Goal: Obtain resource: Download file/media

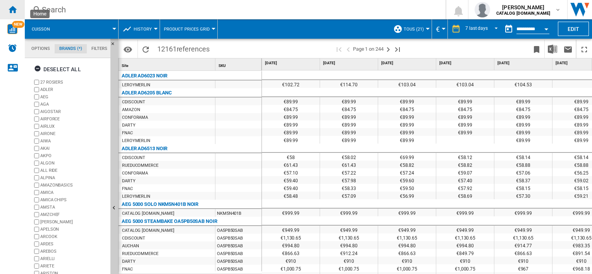
click at [12, 9] on ng-md-icon "Home" at bounding box center [12, 9] width 9 height 9
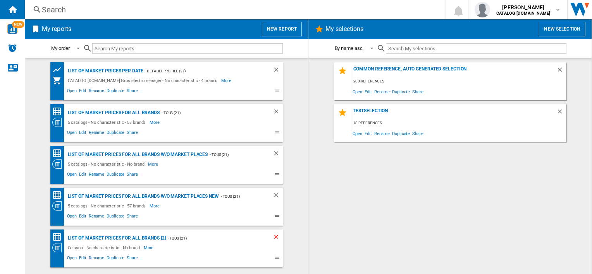
click at [274, 238] on ng-md-icon "Delete" at bounding box center [277, 238] width 9 height 9
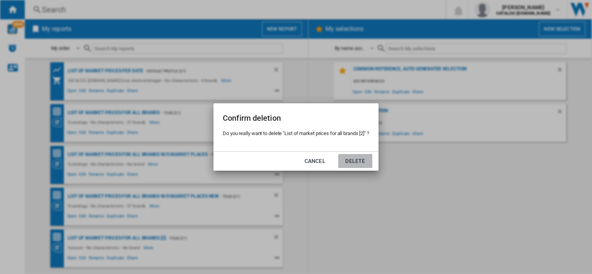
click at [352, 162] on button "Delete" at bounding box center [355, 161] width 34 height 14
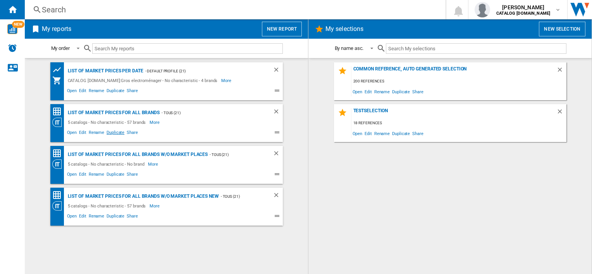
click at [115, 133] on span "Duplicate" at bounding box center [115, 133] width 20 height 9
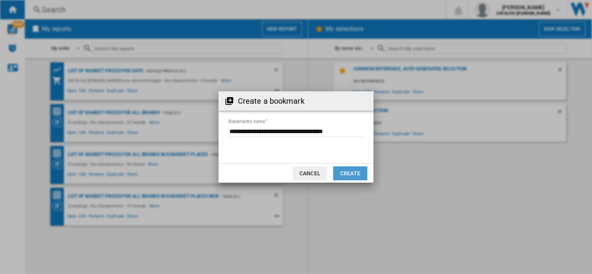
click at [342, 175] on button "Create" at bounding box center [350, 174] width 34 height 14
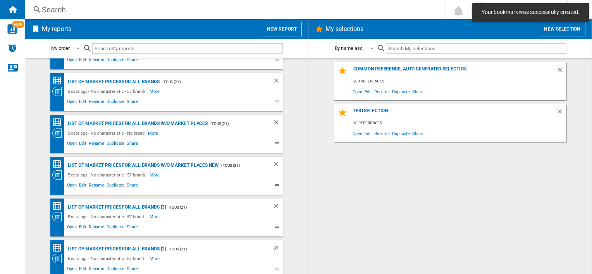
scroll to position [35, 0]
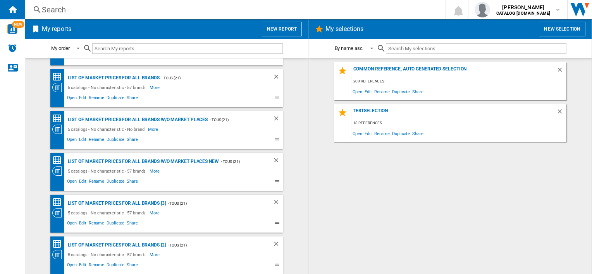
click at [82, 223] on span "Edit" at bounding box center [83, 224] width 10 height 9
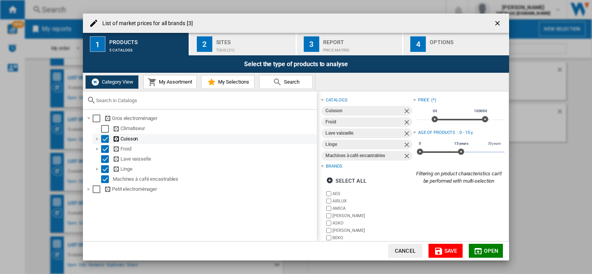
click at [98, 139] on div "List of ..." at bounding box center [97, 139] width 8 height 8
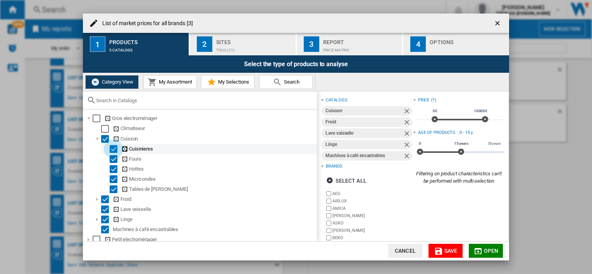
click at [113, 148] on div "Select" at bounding box center [114, 149] width 8 height 8
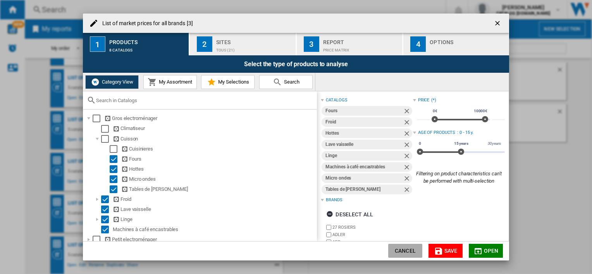
click at [404, 249] on button "Cancel" at bounding box center [405, 251] width 34 height 14
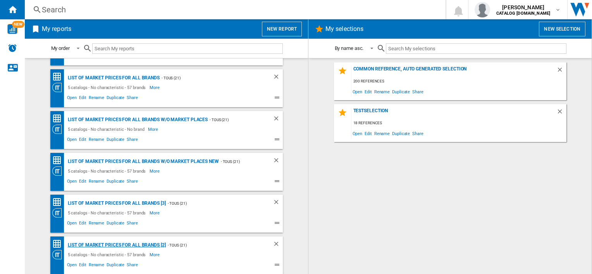
click at [123, 246] on div "List of market prices for all brands [2]" at bounding box center [116, 246] width 100 height 10
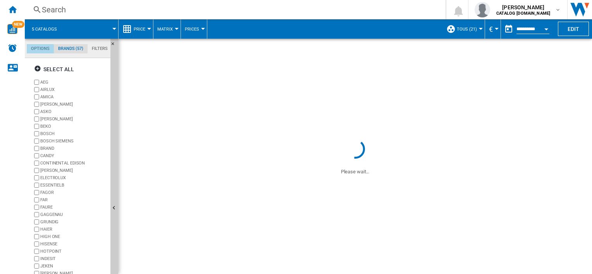
click at [40, 50] on md-tab-item "Options" at bounding box center [40, 48] width 27 height 9
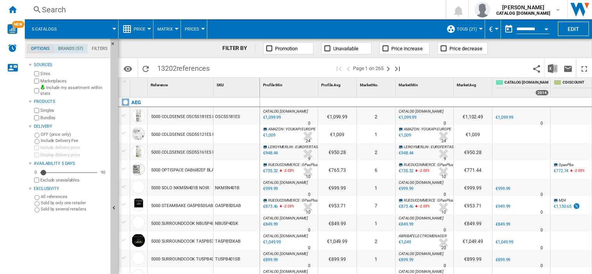
click at [67, 49] on md-tab-item "Brands (57)" at bounding box center [71, 48] width 34 height 9
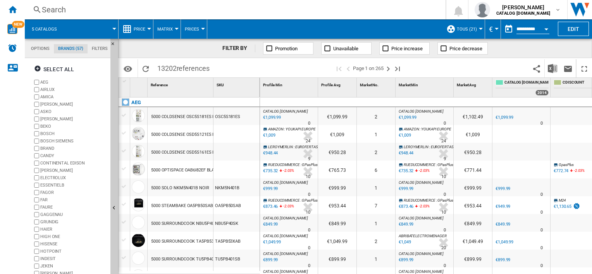
scroll to position [29, 0]
click at [145, 31] on span "Price" at bounding box center [140, 29] width 12 height 5
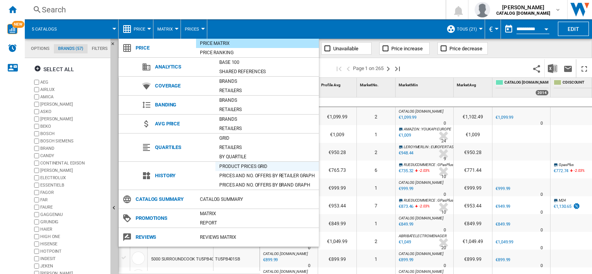
click at [243, 165] on div "Product prices grid" at bounding box center [266, 167] width 103 height 8
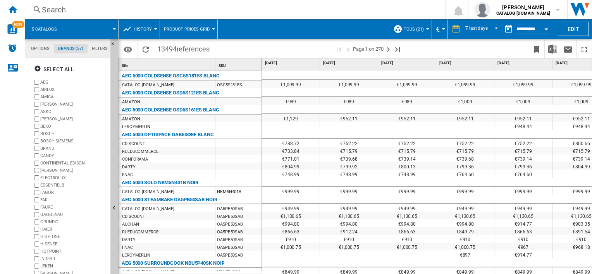
click at [74, 28] on span at bounding box center [91, 28] width 46 height 19
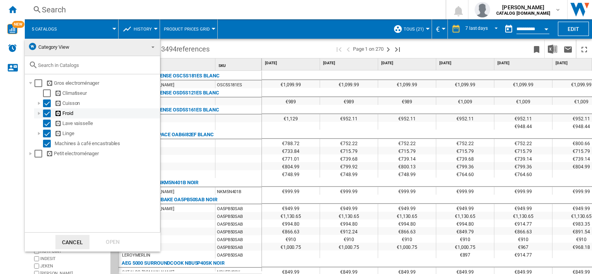
click at [46, 114] on div "Select" at bounding box center [47, 114] width 8 height 8
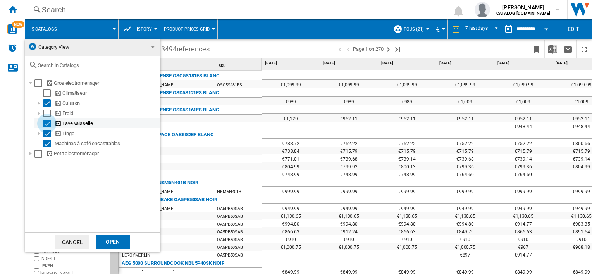
click at [47, 123] on div "Select" at bounding box center [47, 124] width 8 height 8
click at [47, 133] on div "Select" at bounding box center [47, 134] width 8 height 8
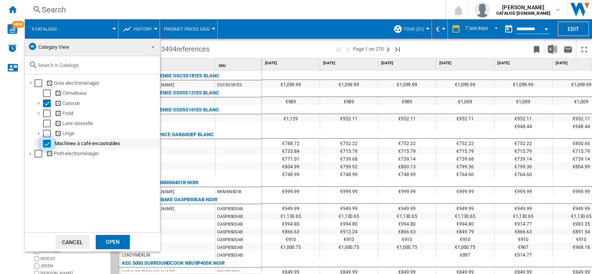
click at [45, 146] on div "Select" at bounding box center [47, 144] width 8 height 8
click at [116, 246] on div "Open" at bounding box center [113, 242] width 34 height 14
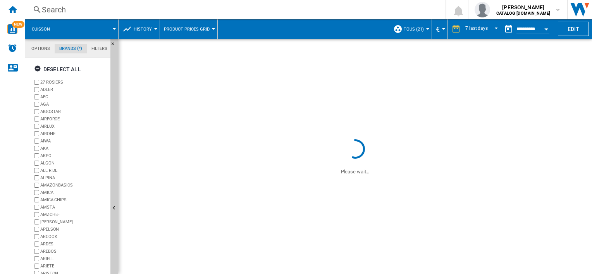
click at [73, 48] on md-tab-item "Brands (*)" at bounding box center [71, 48] width 32 height 9
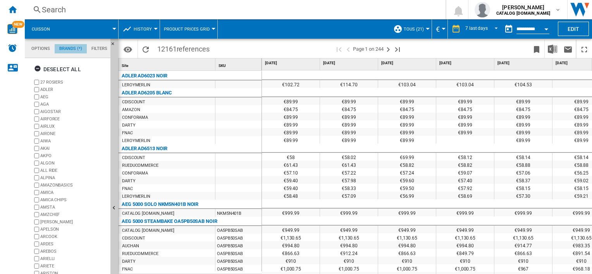
click at [73, 48] on md-tab-item "Brands (*)" at bounding box center [71, 48] width 32 height 9
click at [39, 68] on ng-md-icon "button" at bounding box center [38, 69] width 9 height 9
click at [37, 68] on ng-md-icon "button" at bounding box center [38, 69] width 9 height 9
click at [37, 70] on ng-md-icon "button" at bounding box center [38, 69] width 9 height 9
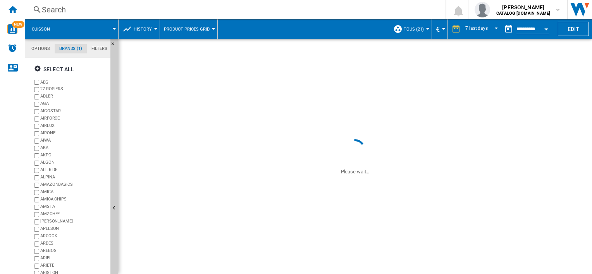
click at [36, 67] on ng-md-icon "button" at bounding box center [38, 69] width 9 height 9
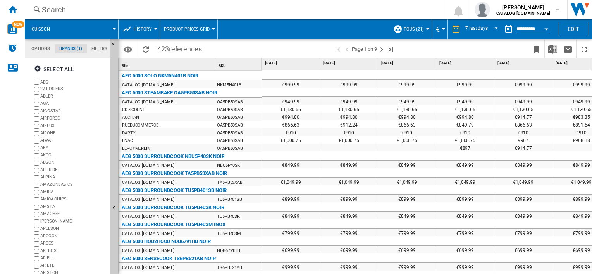
click at [36, 67] on ng-md-icon "button" at bounding box center [38, 69] width 9 height 9
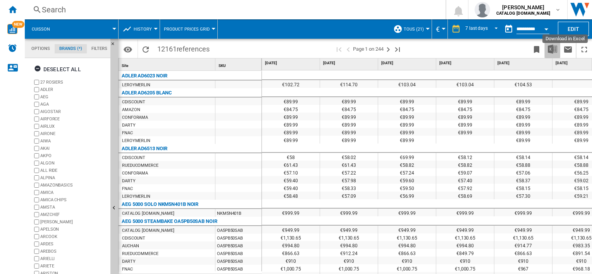
click at [554, 51] on img "Download in Excel" at bounding box center [552, 49] width 9 height 9
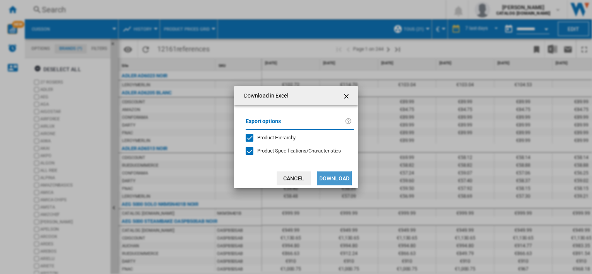
click at [330, 177] on button "Download" at bounding box center [334, 179] width 35 height 14
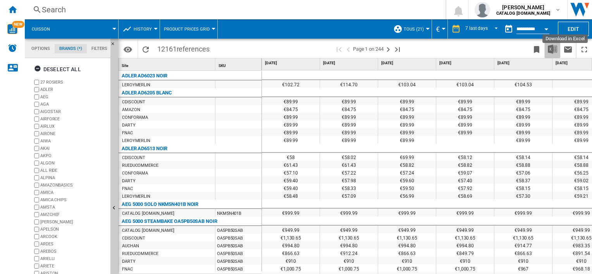
click at [552, 50] on img "Download in Excel" at bounding box center [552, 49] width 9 height 9
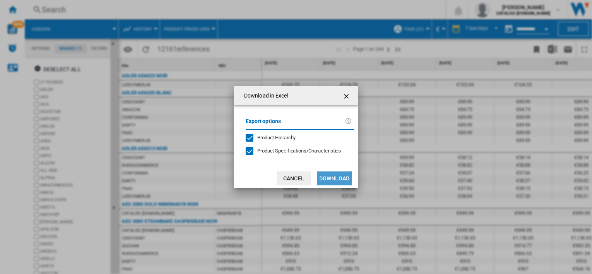
click at [336, 180] on button "Download" at bounding box center [334, 179] width 35 height 14
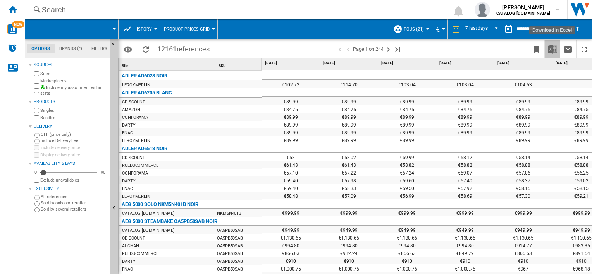
click at [553, 50] on img "Download in Excel" at bounding box center [552, 49] width 9 height 9
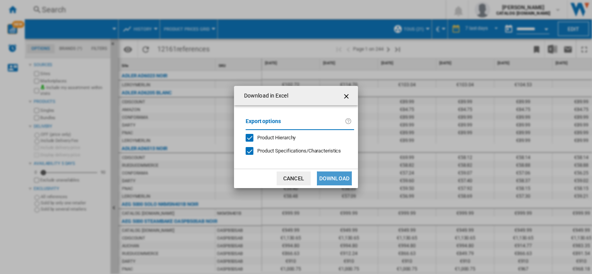
click at [341, 178] on button "Download" at bounding box center [334, 179] width 35 height 14
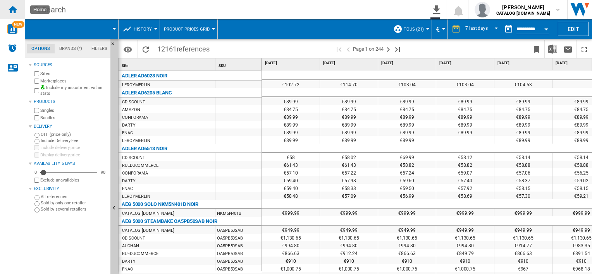
click at [10, 10] on ng-md-icon "Home" at bounding box center [12, 9] width 9 height 9
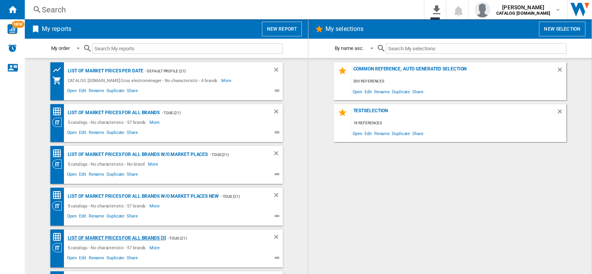
click at [139, 239] on div "List of market prices for all brands [3]" at bounding box center [116, 239] width 100 height 10
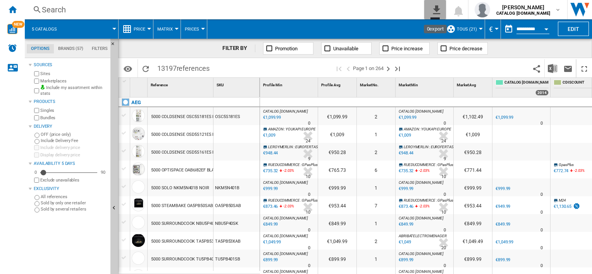
click at [437, 14] on button "0\a export" at bounding box center [435, 9] width 22 height 19
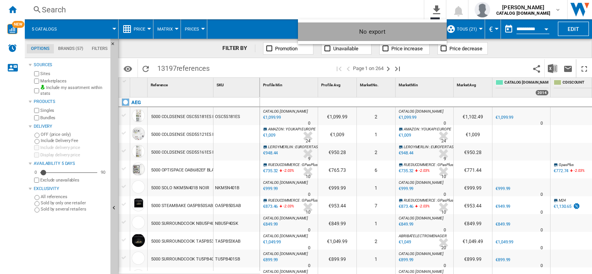
click at [362, 31] on div "No export" at bounding box center [372, 32] width 136 height 14
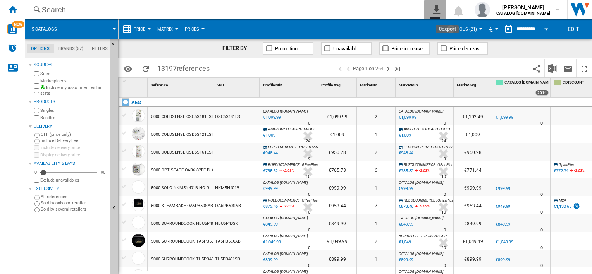
click at [437, 14] on button "0\a export" at bounding box center [435, 9] width 22 height 19
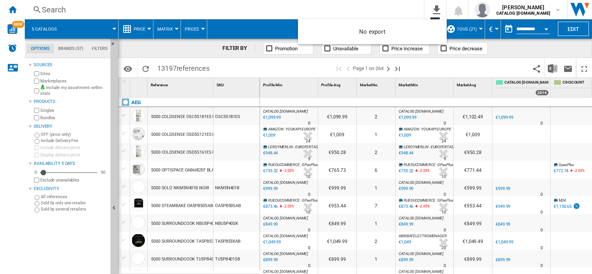
click at [466, 31] on md-backdrop at bounding box center [296, 137] width 592 height 274
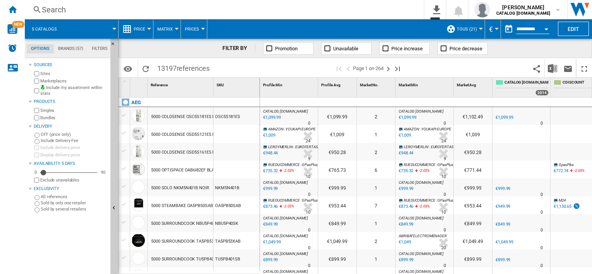
click at [466, 31] on span "TOUS (21)" at bounding box center [467, 29] width 20 height 5
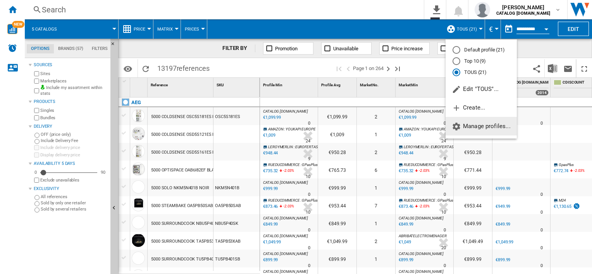
click at [471, 129] on span "Manage profiles..." at bounding box center [481, 126] width 59 height 7
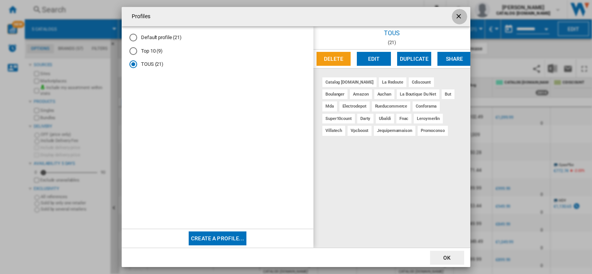
click at [457, 17] on ng-md-icon "getI18NText('BUTTONS.CLOSE_DIALOG')" at bounding box center [459, 16] width 9 height 9
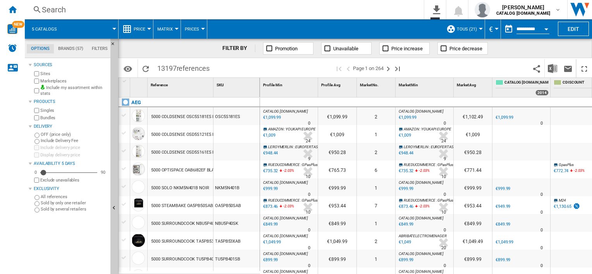
click at [494, 30] on button "€" at bounding box center [493, 28] width 8 height 19
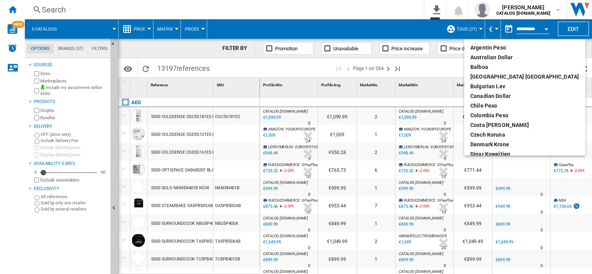
click at [494, 30] on md-backdrop at bounding box center [296, 137] width 592 height 274
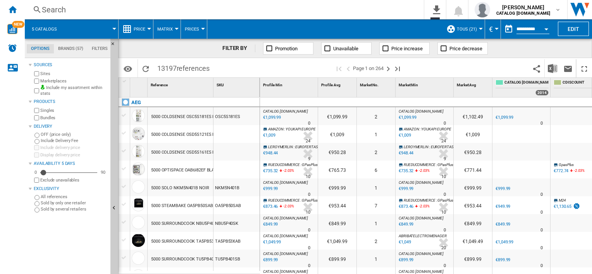
click at [135, 27] on span "Price" at bounding box center [140, 29] width 12 height 5
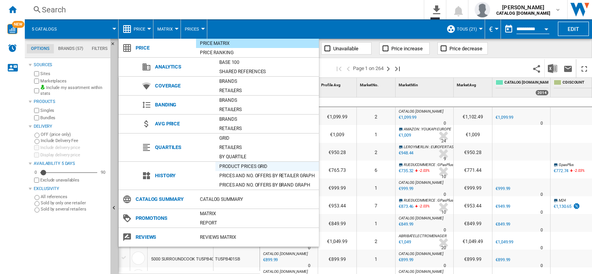
click at [246, 167] on div "Product prices grid" at bounding box center [266, 167] width 103 height 8
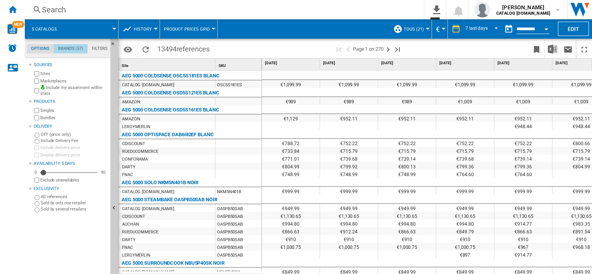
click at [74, 50] on md-tab-item "Brands (57)" at bounding box center [71, 48] width 34 height 9
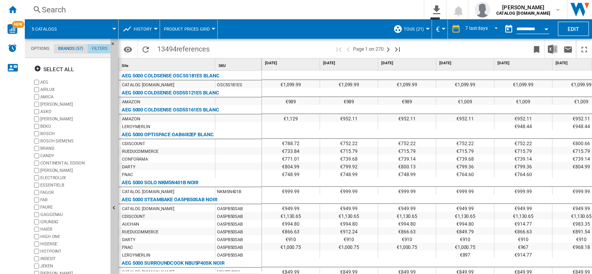
click at [97, 48] on md-tab-item "Filters" at bounding box center [100, 48] width 24 height 9
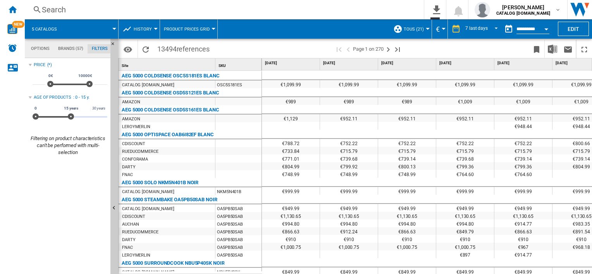
scroll to position [50, 0]
click at [40, 52] on md-tab-item "Options" at bounding box center [40, 48] width 27 height 9
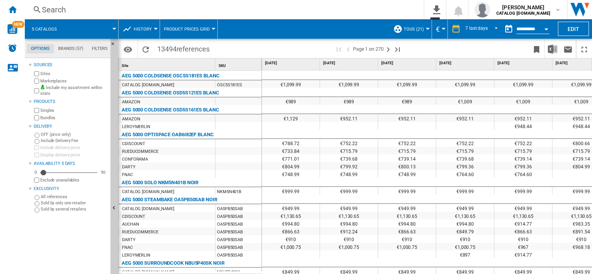
scroll to position [9, 0]
click at [113, 28] on div at bounding box center [114, 29] width 4 height 2
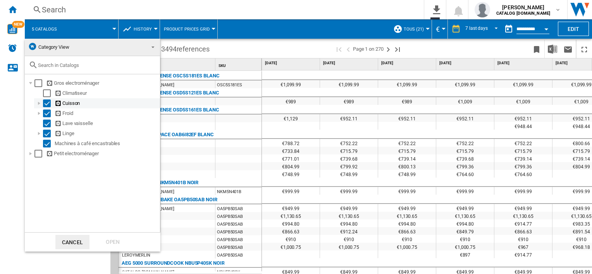
click at [39, 104] on div at bounding box center [39, 104] width 8 height 8
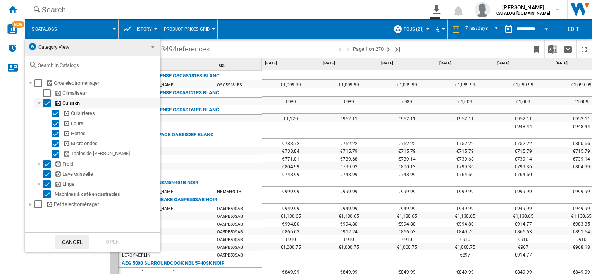
click at [44, 104] on div "Select" at bounding box center [47, 104] width 8 height 8
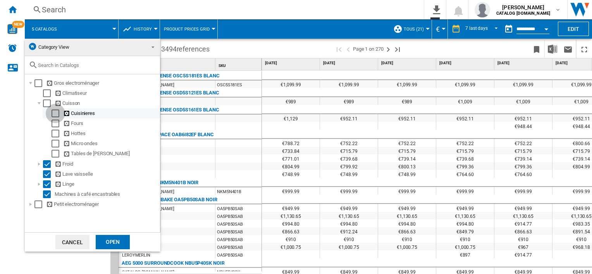
click at [57, 116] on div "Select" at bounding box center [56, 114] width 8 height 8
click at [120, 241] on div "Open" at bounding box center [113, 242] width 34 height 14
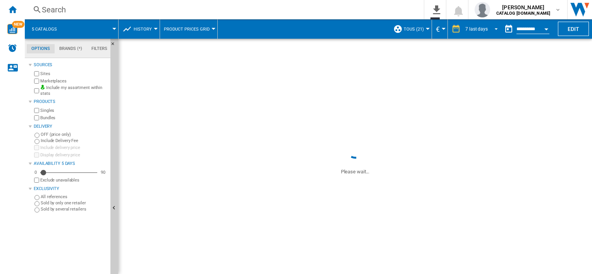
click at [494, 26] on span "REPORTS.WIZARD.STEPS.REPORT.STEPS.REPORT_OPTIONS.PERIOD: 7 last days" at bounding box center [493, 28] width 9 height 7
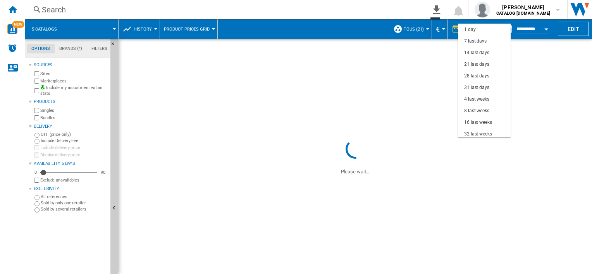
scroll to position [11, 0]
click at [478, 77] on div "31 last days" at bounding box center [476, 76] width 25 height 7
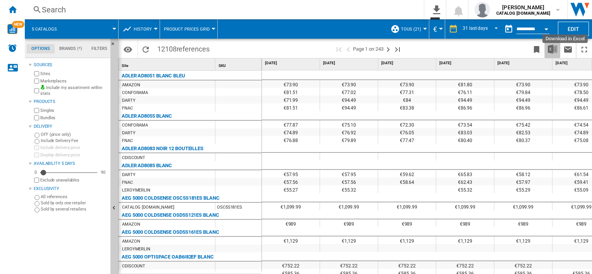
click at [551, 48] on img "Download in Excel" at bounding box center [552, 49] width 9 height 9
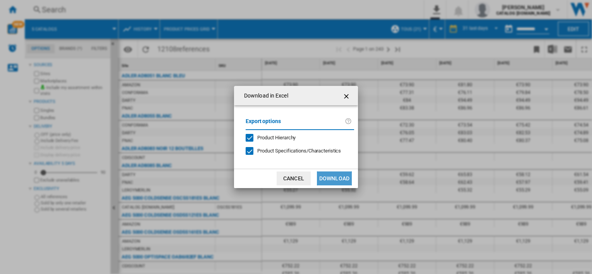
click at [330, 178] on button "Download" at bounding box center [334, 179] width 35 height 14
